Goal: Complete application form

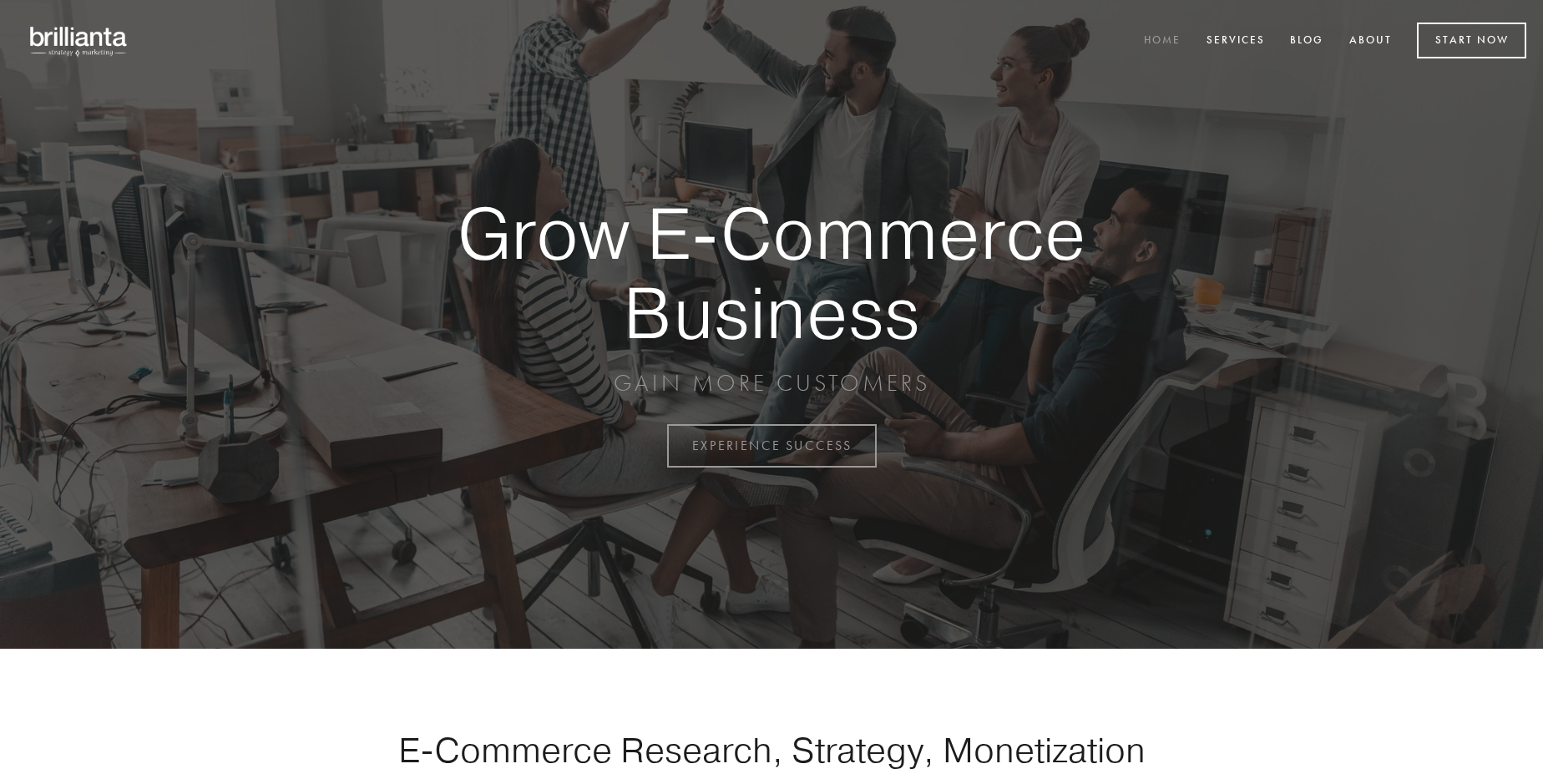
scroll to position [4375, 0]
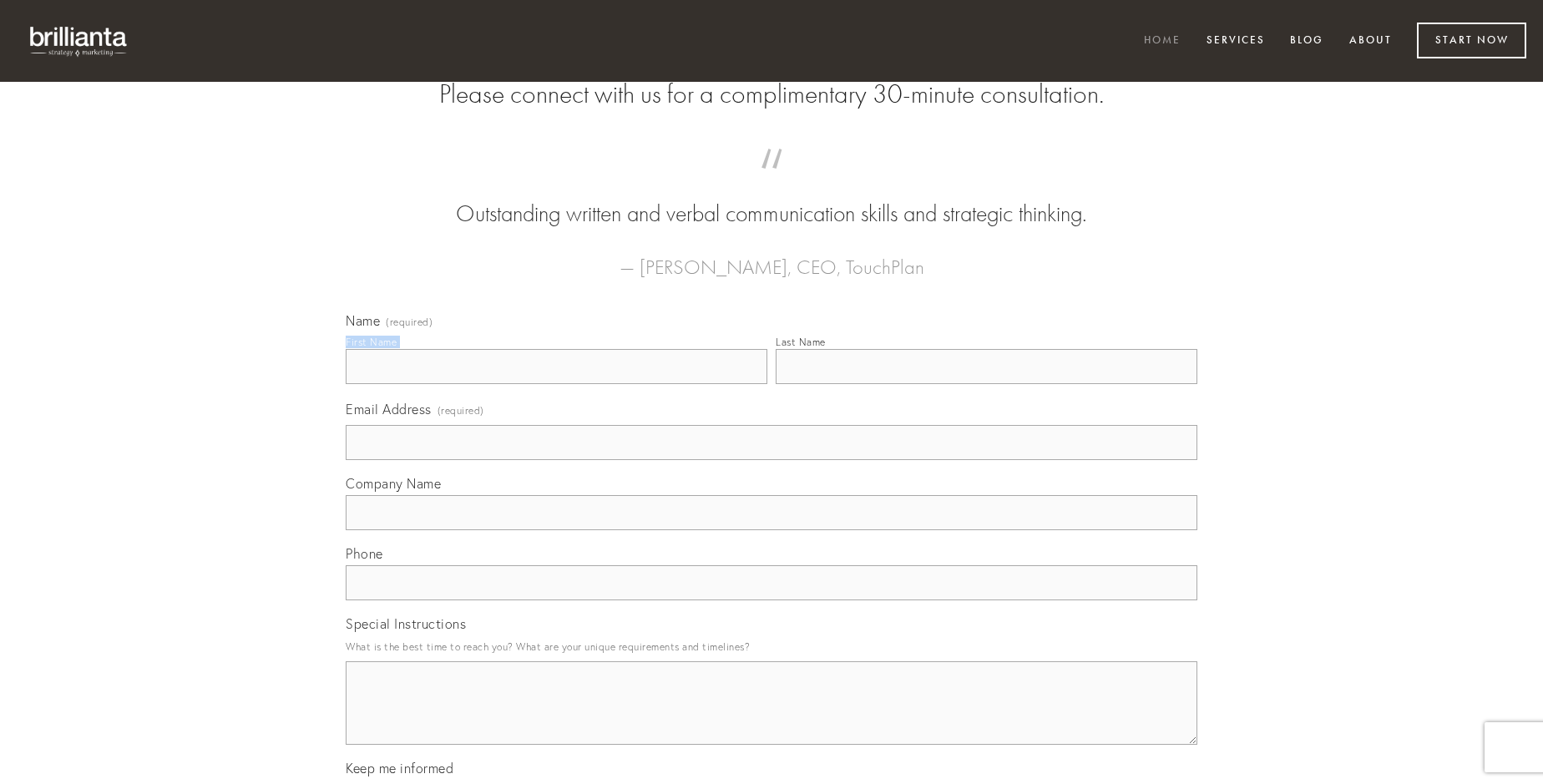
type input "[PERSON_NAME]"
click at [987, 384] on input "Last Name" at bounding box center [987, 367] width 422 height 35
type input "[PERSON_NAME]"
click at [772, 460] on input "Email Address (required)" at bounding box center [771, 443] width 852 height 35
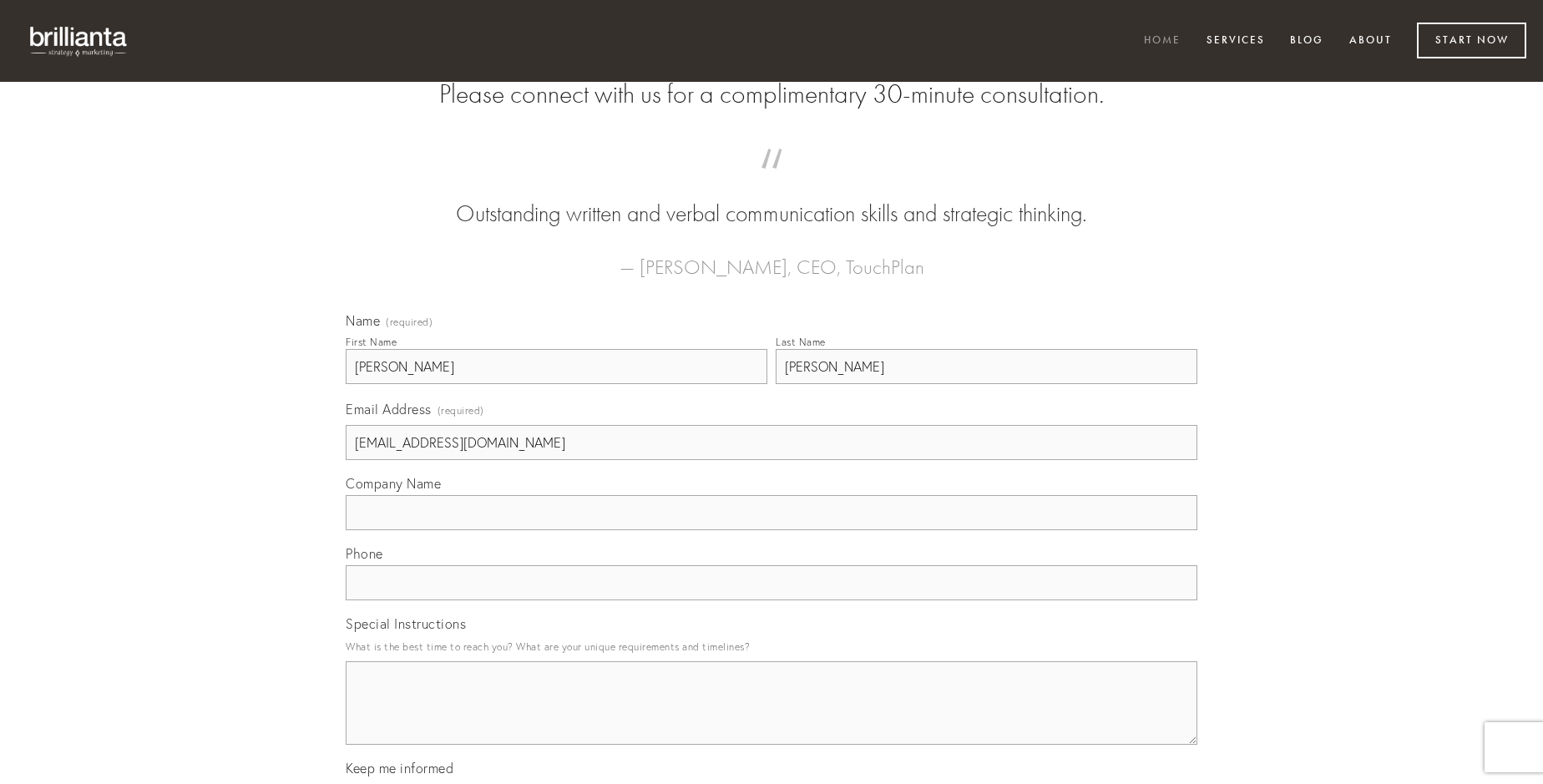
type input "[EMAIL_ADDRESS][DOMAIN_NAME]"
click at [772, 530] on input "Company Name" at bounding box center [771, 512] width 852 height 35
type input "creptio"
click at [772, 600] on input "text" at bounding box center [771, 582] width 852 height 35
click at [772, 718] on textarea "Special Instructions" at bounding box center [771, 702] width 852 height 84
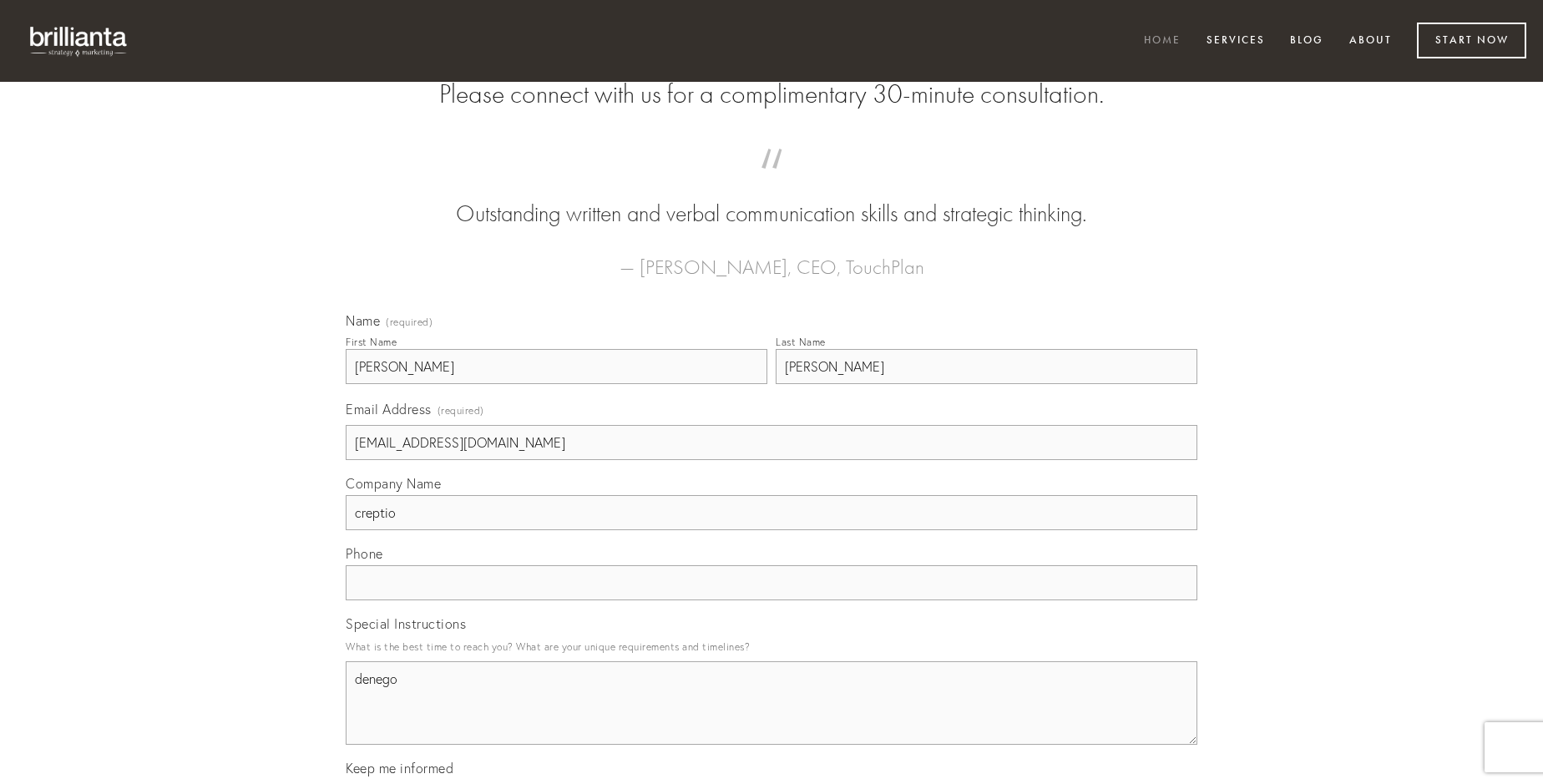
type textarea "denego"
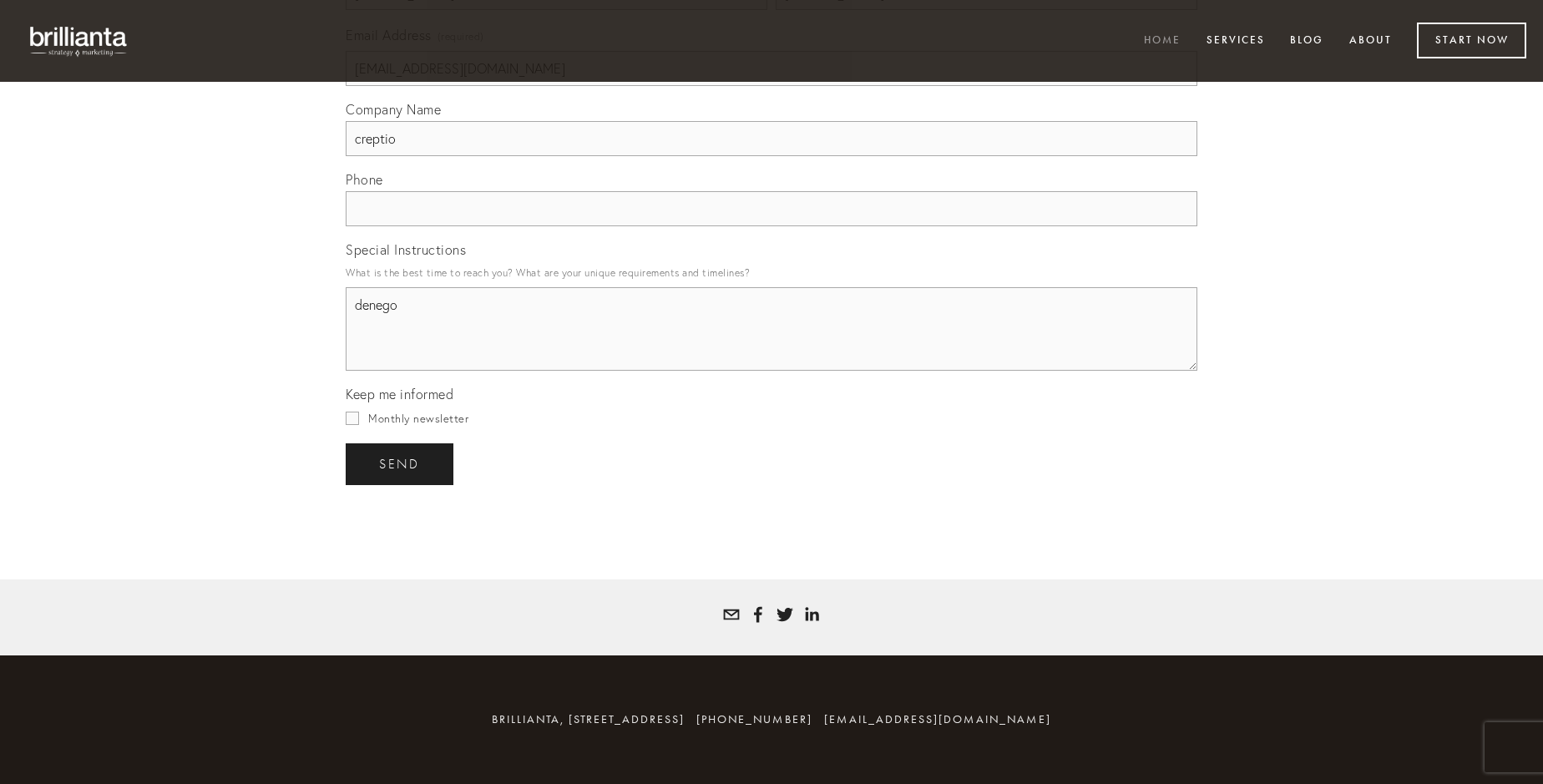
click at [400, 463] on span "send" at bounding box center [399, 465] width 41 height 15
